Goal: Information Seeking & Learning: Learn about a topic

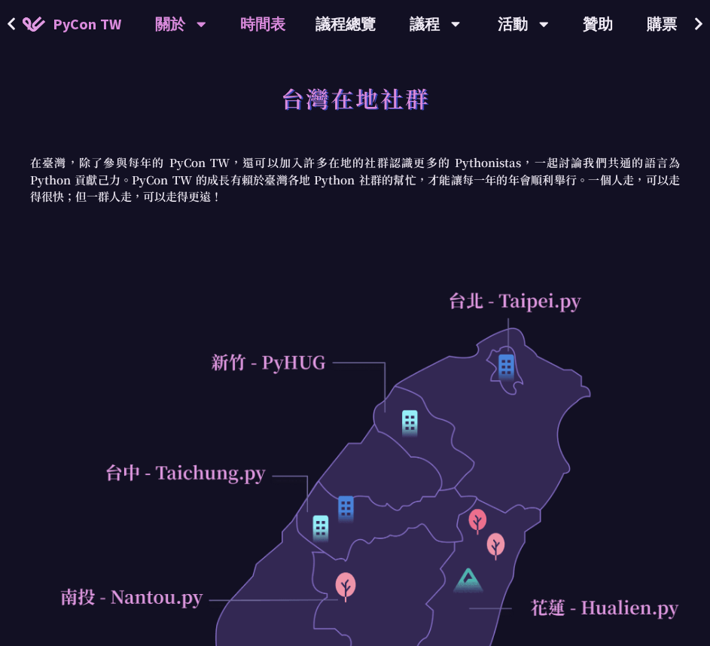
click at [251, 26] on link "時間表" at bounding box center [262, 24] width 75 height 48
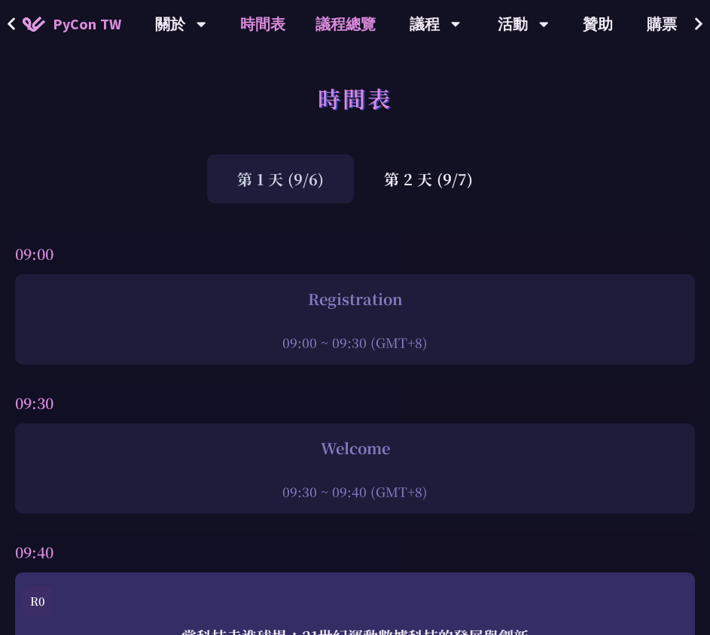
click at [327, 29] on link "議程總覽" at bounding box center [346, 24] width 90 height 48
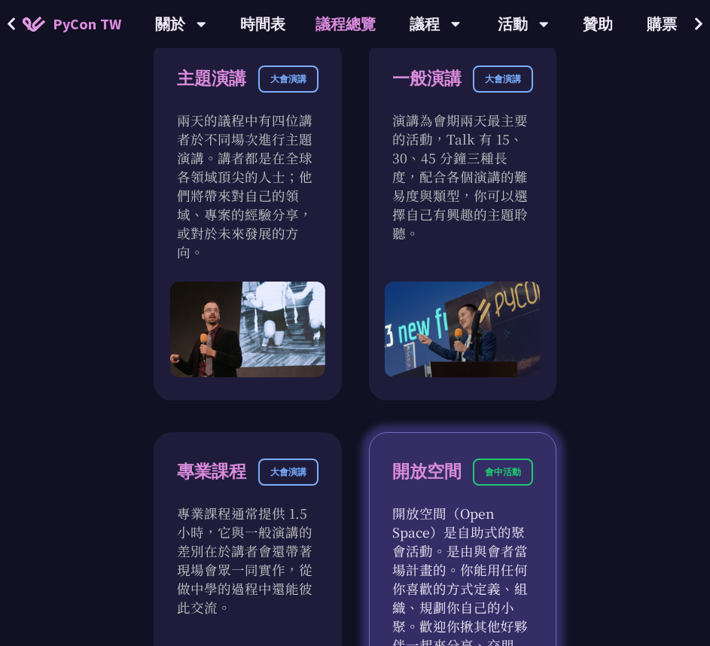
scroll to position [979, 0]
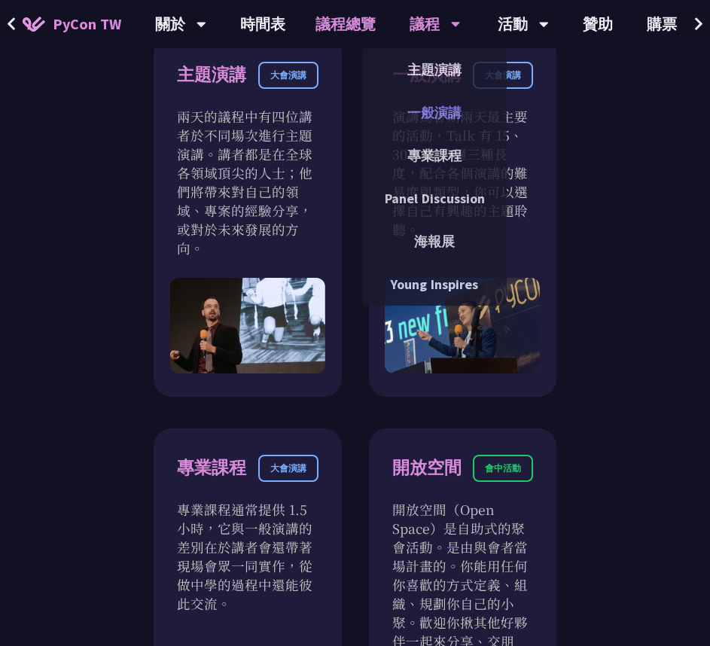
click at [433, 111] on link "一般演講" at bounding box center [434, 112] width 145 height 35
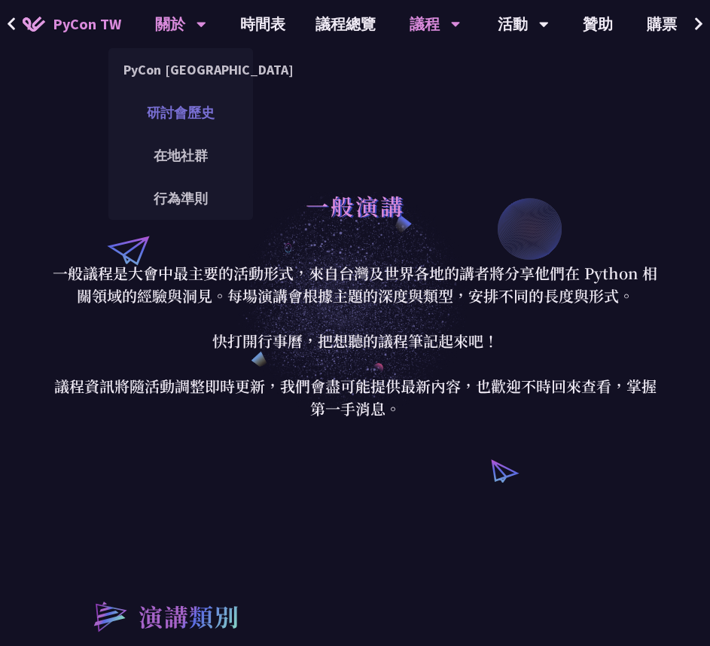
click at [169, 117] on link "研討會歷史" at bounding box center [180, 112] width 145 height 35
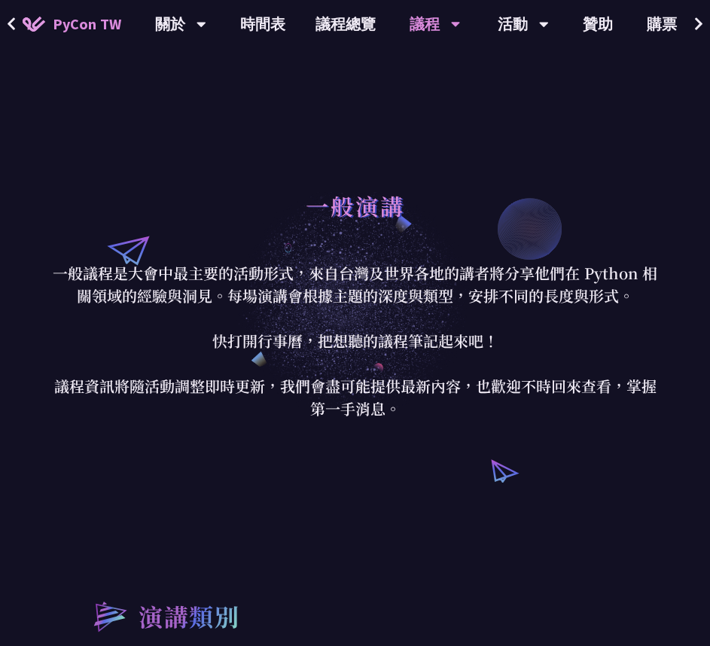
scroll to position [979, 0]
